Goal: Navigation & Orientation: Find specific page/section

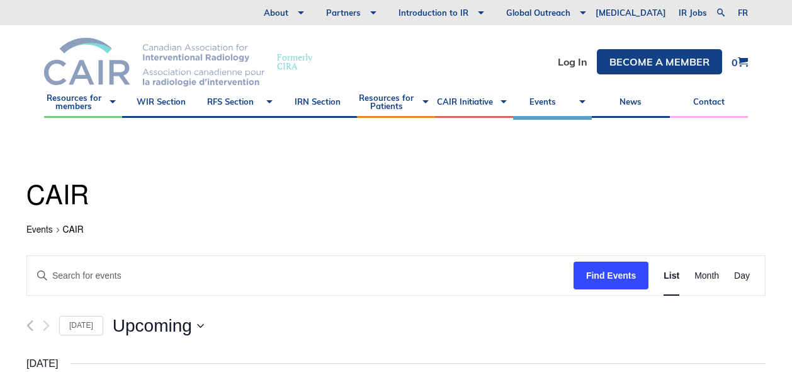
click at [98, 74] on img at bounding box center [154, 62] width 220 height 49
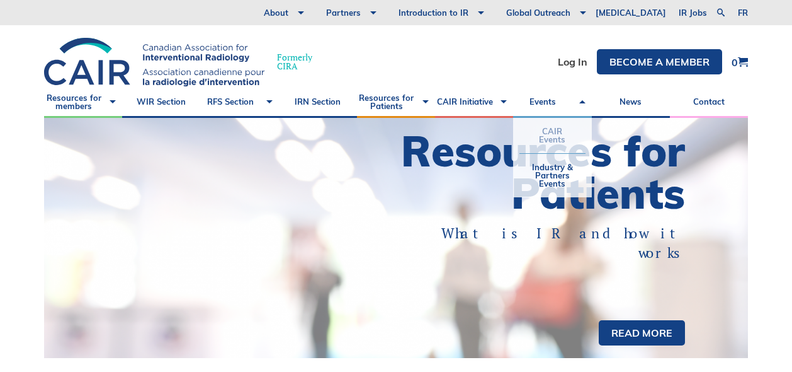
click at [567, 131] on link "CAIR Events" at bounding box center [553, 135] width 66 height 35
